Goal: Task Accomplishment & Management: Manage account settings

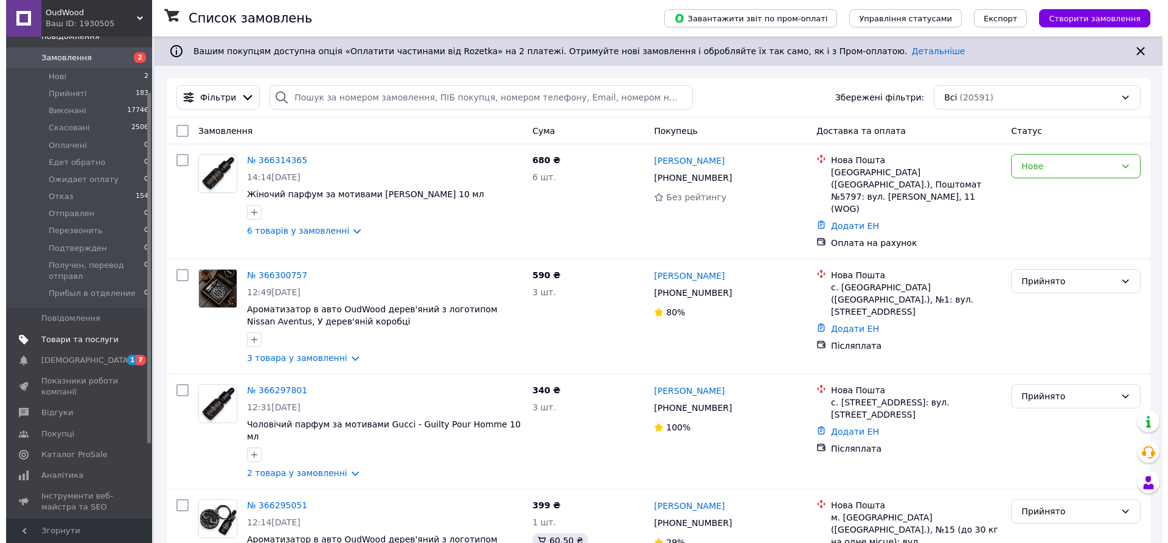
scroll to position [152, 0]
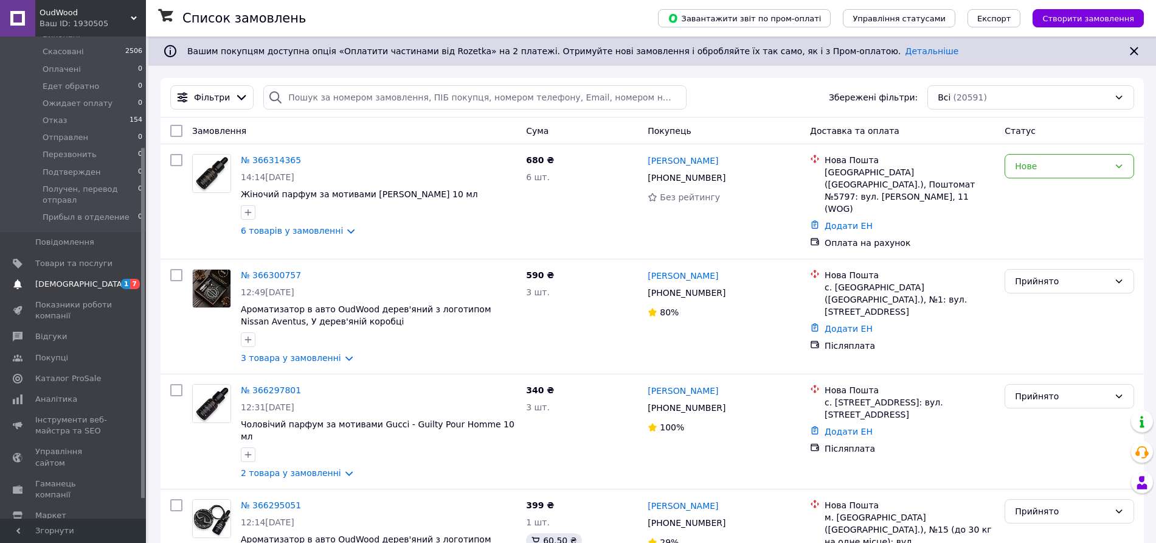
click at [92, 279] on span "[DEMOGRAPHIC_DATA]" at bounding box center [73, 284] width 77 height 11
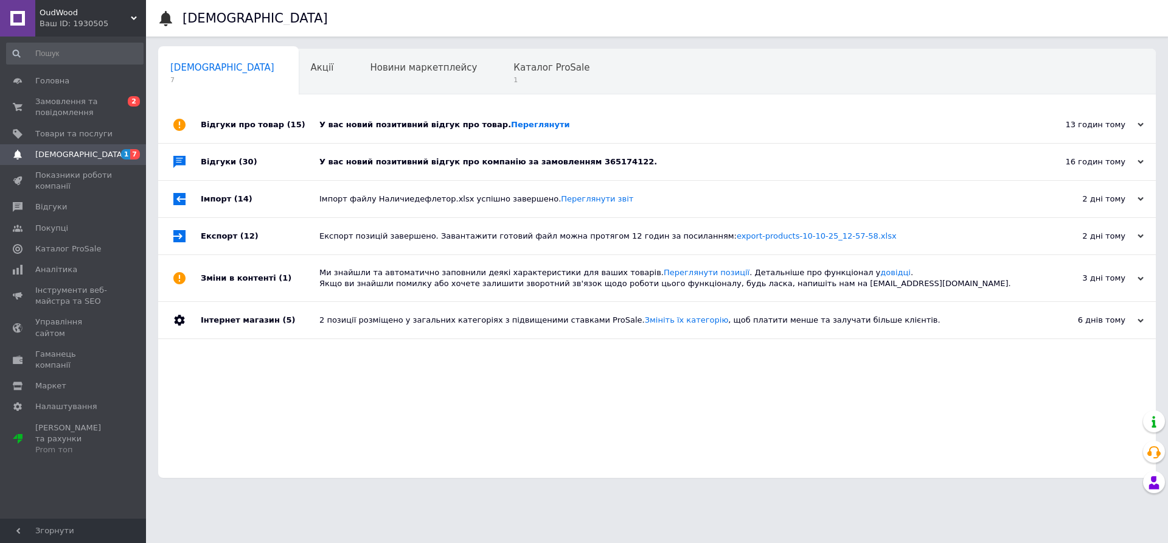
click at [639, 132] on div "У вас новий позитивний відгук про товар. [GEOGRAPHIC_DATA]" at bounding box center [670, 124] width 703 height 36
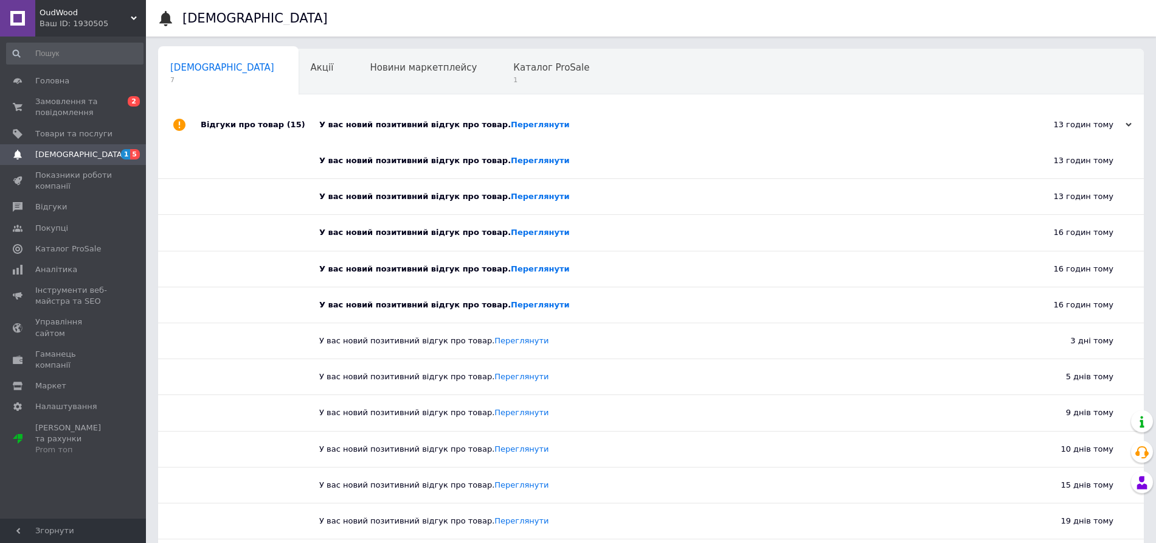
click at [602, 139] on div "У вас новий позитивний відгук про товар. [GEOGRAPHIC_DATA]" at bounding box center [664, 124] width 691 height 36
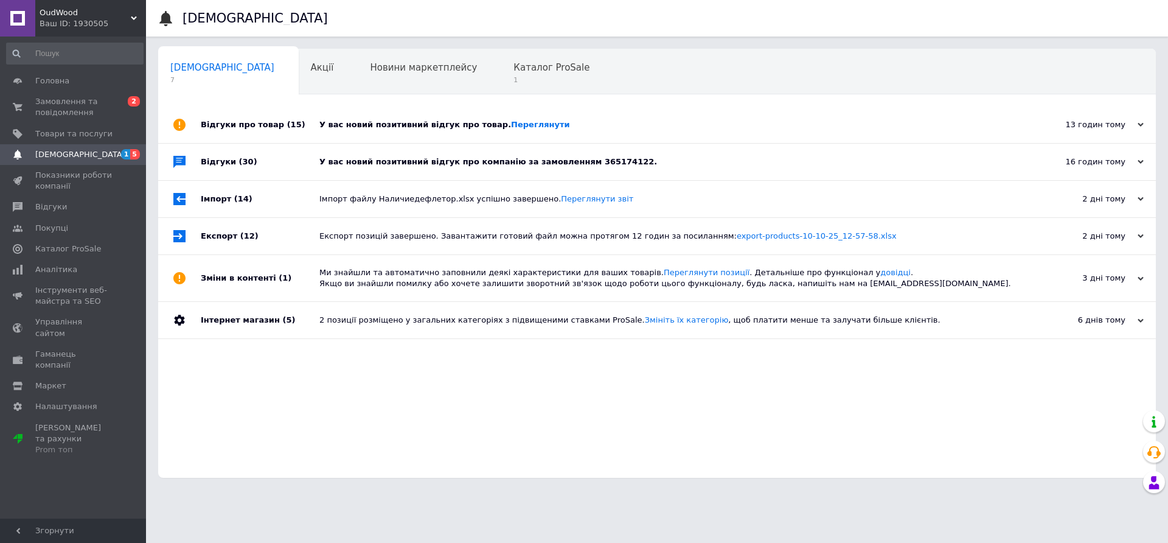
click at [646, 164] on div "У вас новий позитивний відгук про компанію за замовленням 365174122." at bounding box center [670, 161] width 703 height 11
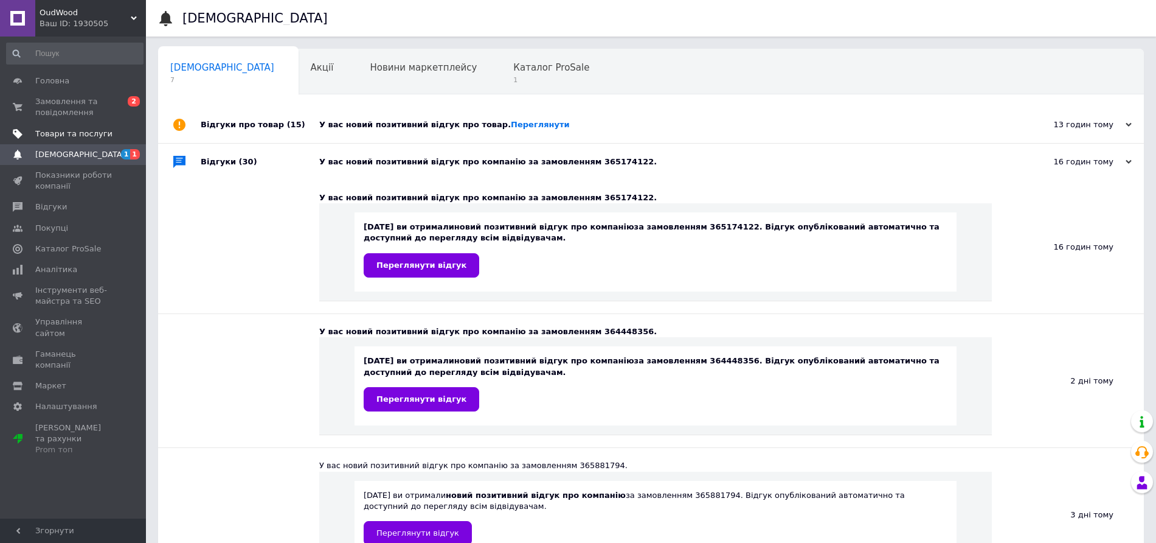
click at [69, 139] on link "Товари та послуги" at bounding box center [75, 133] width 150 height 21
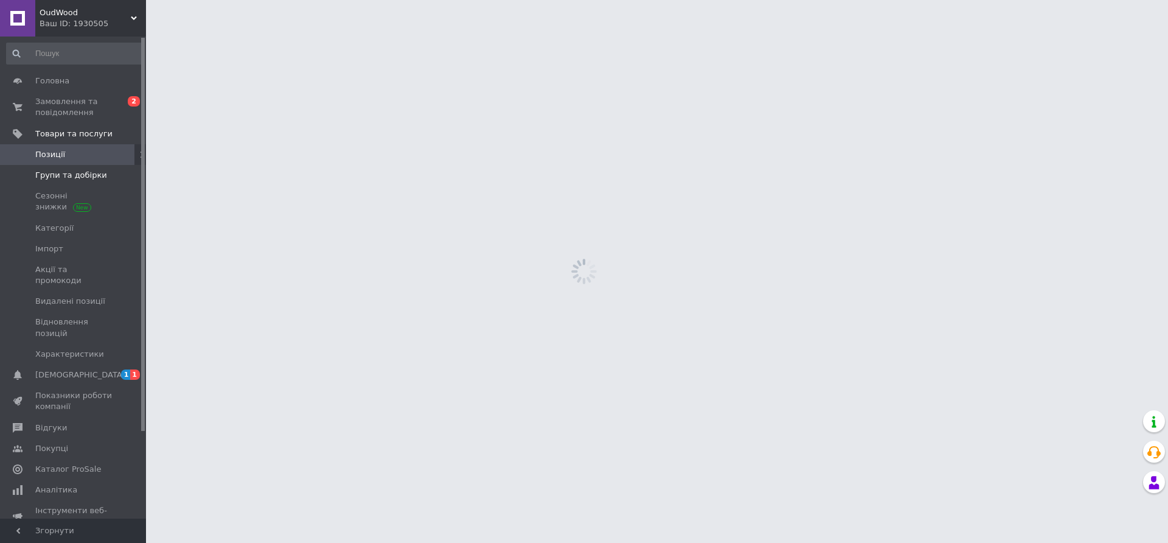
click at [60, 184] on link "Групи та добірки" at bounding box center [75, 175] width 150 height 21
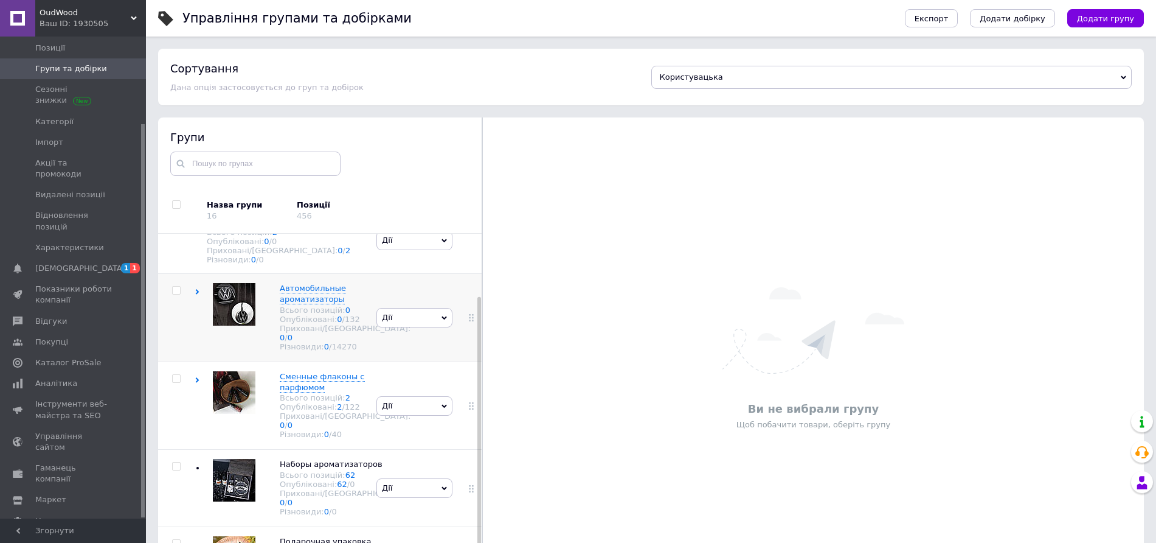
scroll to position [78, 0]
click at [302, 283] on span "Автомобильные ароматизаторы" at bounding box center [313, 293] width 66 height 20
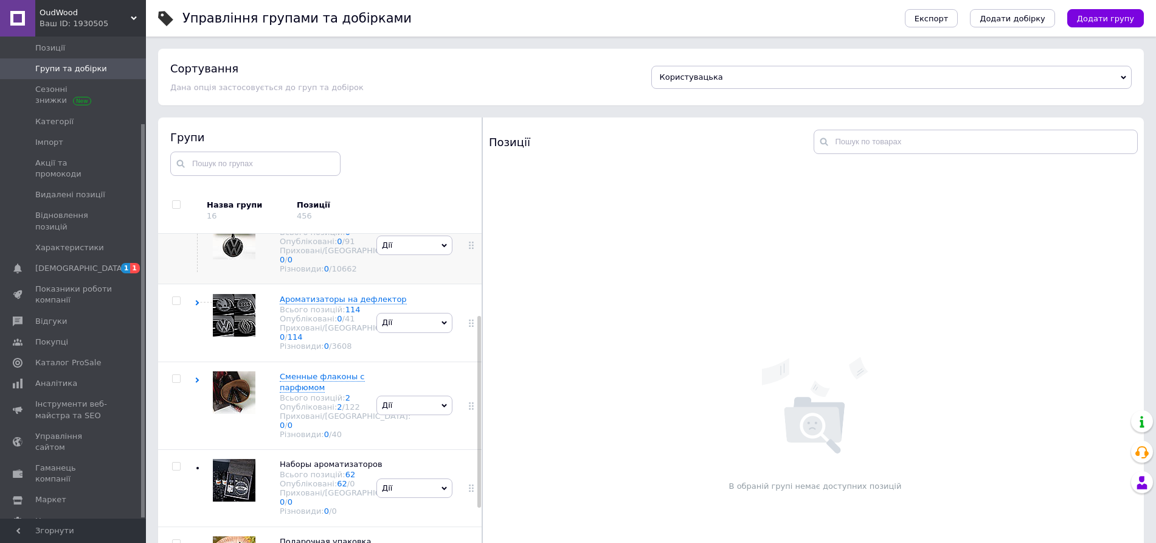
scroll to position [154, 0]
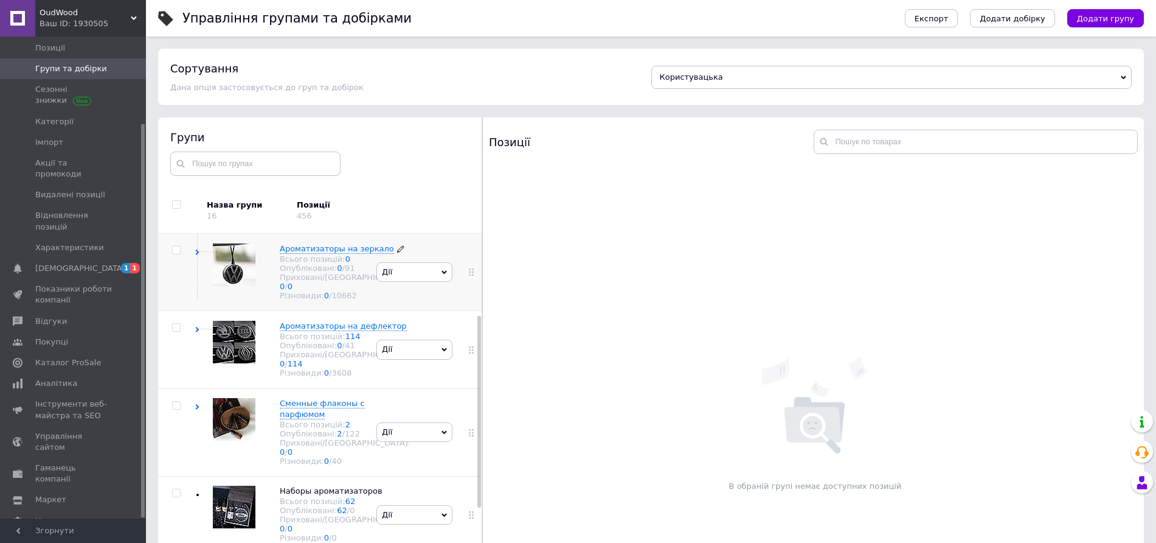
click at [308, 253] on span "Ароматизаторы на зеркало" at bounding box center [337, 248] width 114 height 9
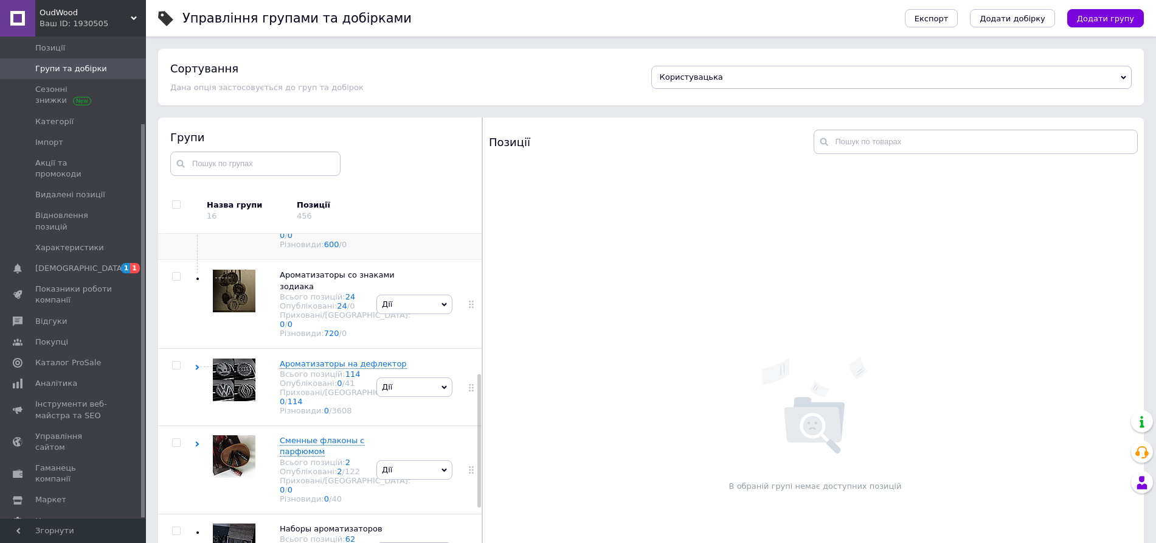
scroll to position [459, 0]
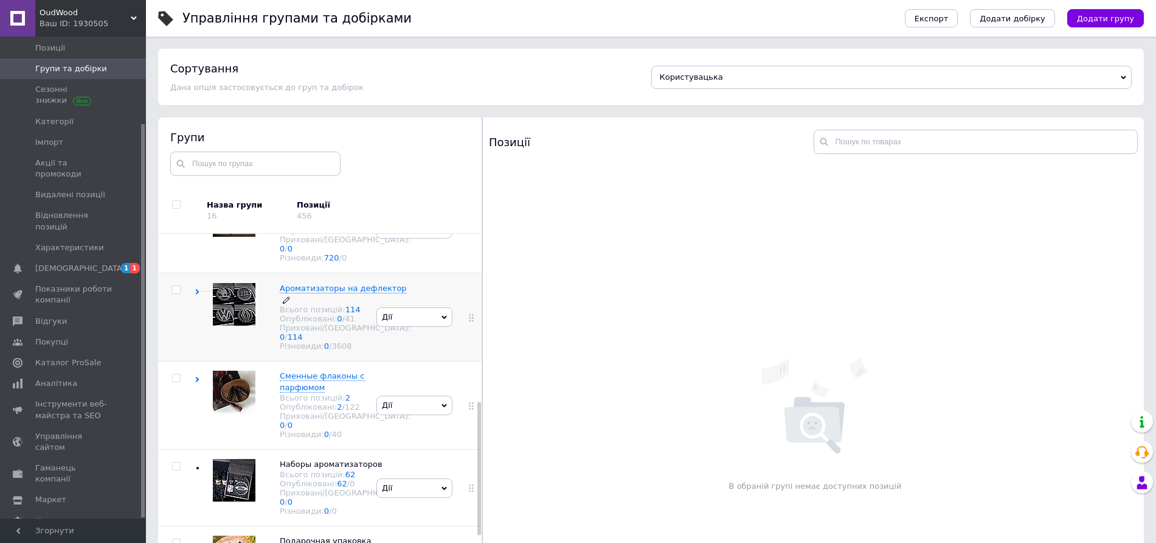
click at [328, 293] on span "Ароматизаторы на дефлектор" at bounding box center [343, 287] width 127 height 9
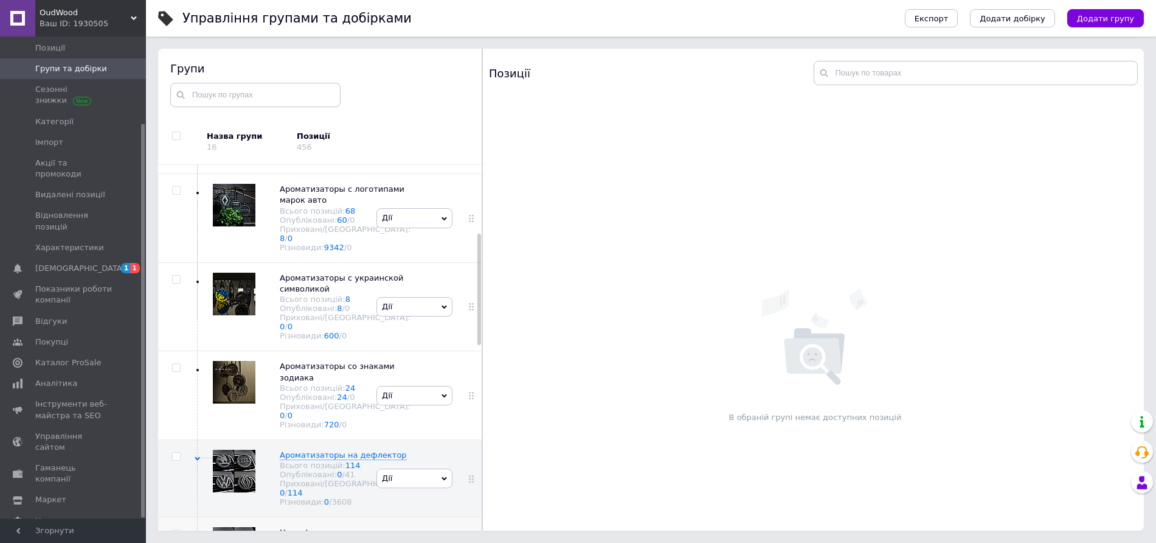
scroll to position [0, 0]
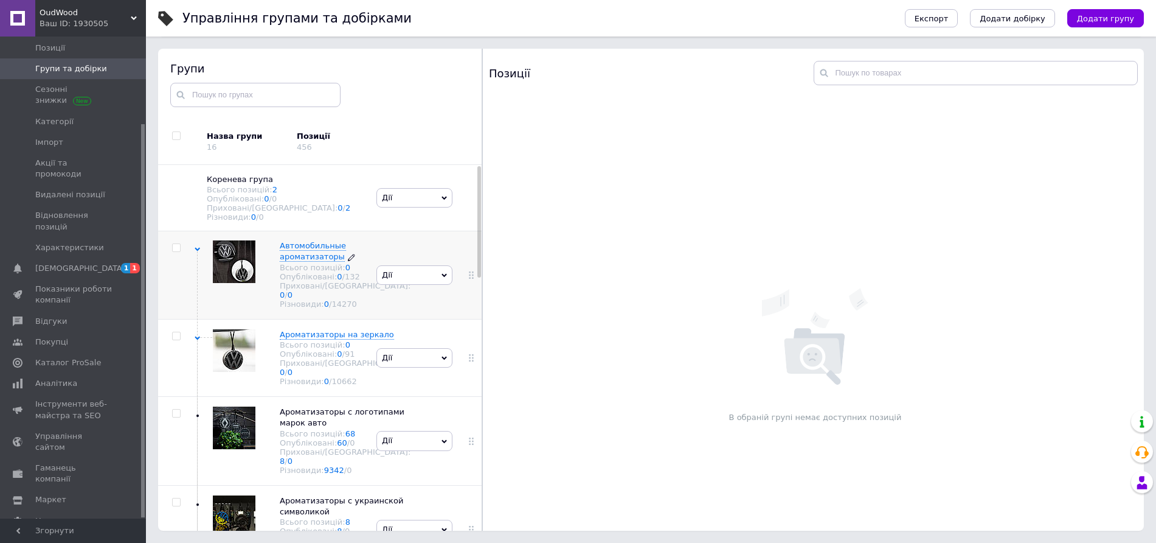
click at [311, 260] on span "Автомобильные ароматизаторы" at bounding box center [313, 251] width 66 height 20
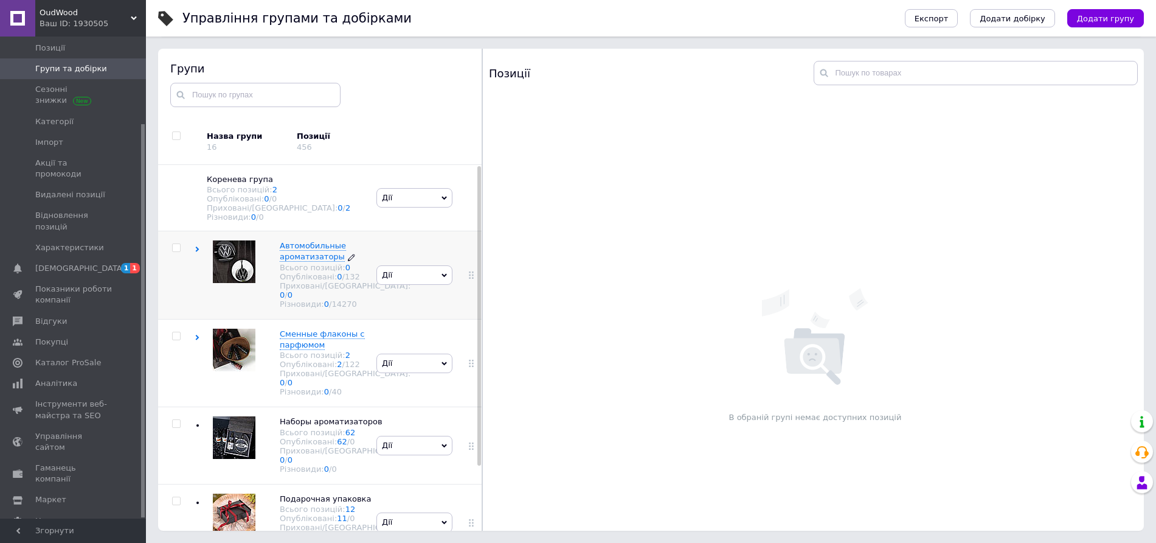
click at [324, 246] on span "Автомобильные ароматизаторы" at bounding box center [313, 251] width 66 height 20
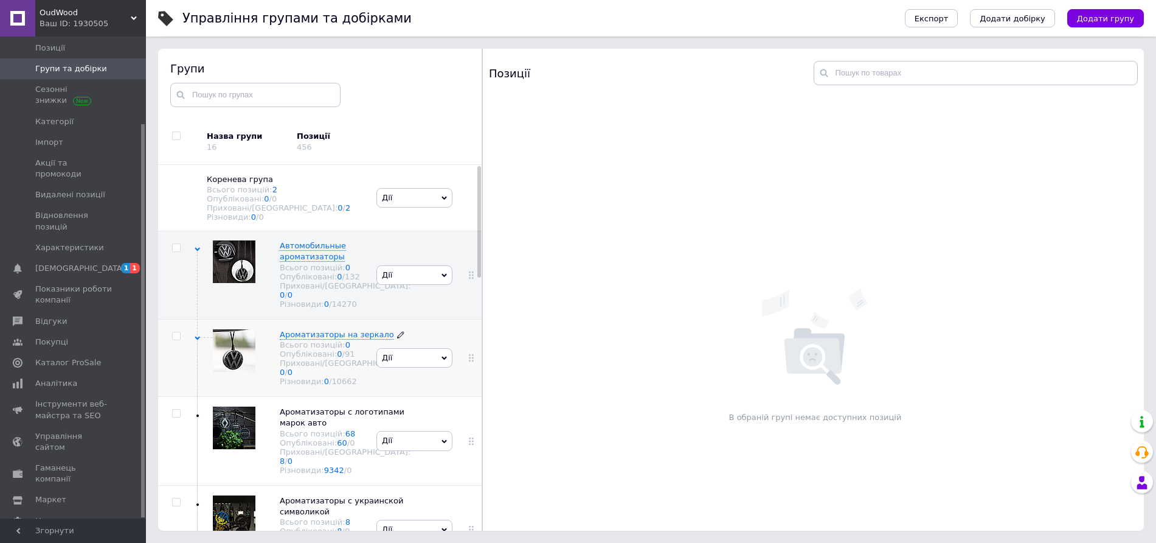
click at [313, 339] on span "Ароматизаторы на зеркало" at bounding box center [337, 334] width 114 height 9
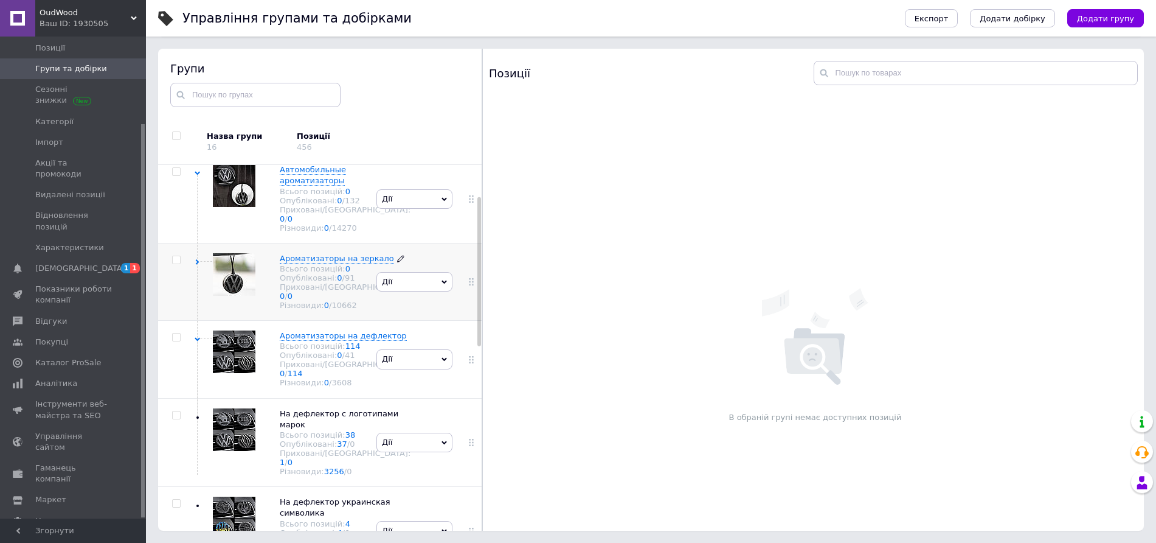
scroll to position [152, 0]
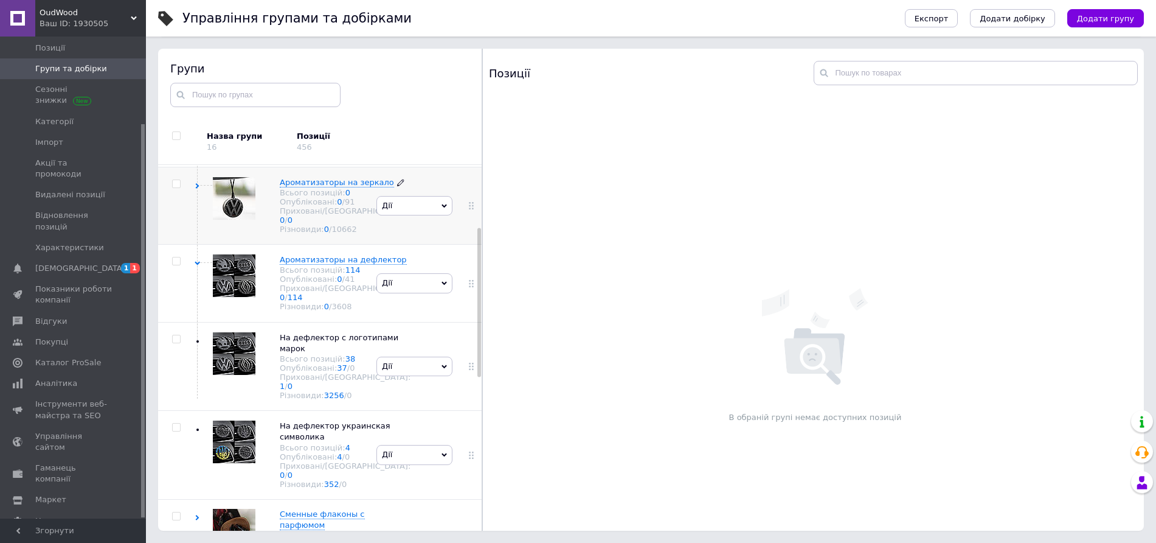
click at [327, 187] on span "Ароматизаторы на зеркало" at bounding box center [337, 182] width 114 height 9
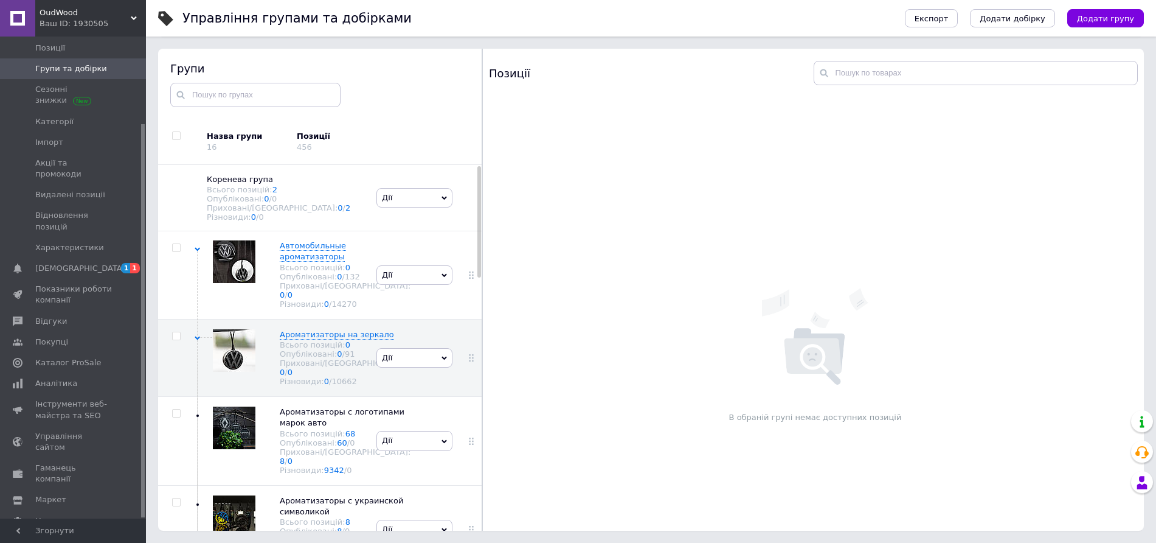
scroll to position [0, 0]
